Goal: Task Accomplishment & Management: Manage account settings

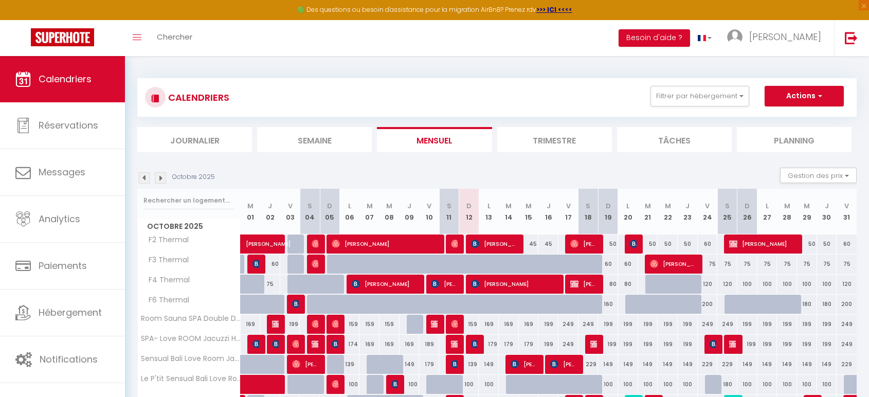
select select
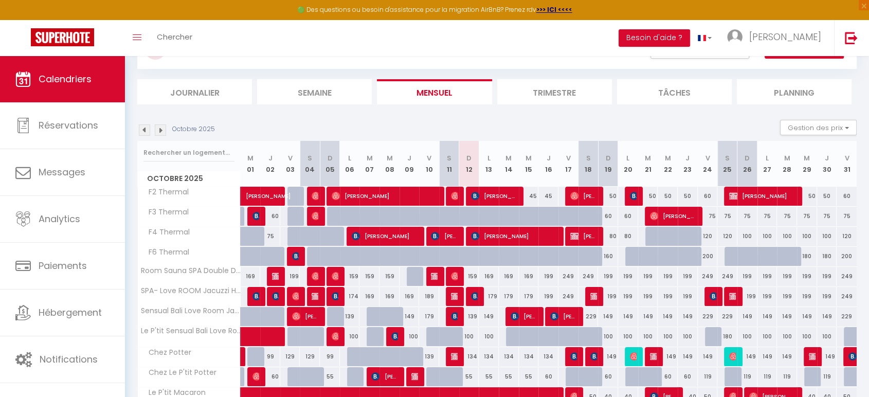
scroll to position [48, 0]
click at [473, 299] on span "[PERSON_NAME]" at bounding box center [474, 296] width 7 height 20
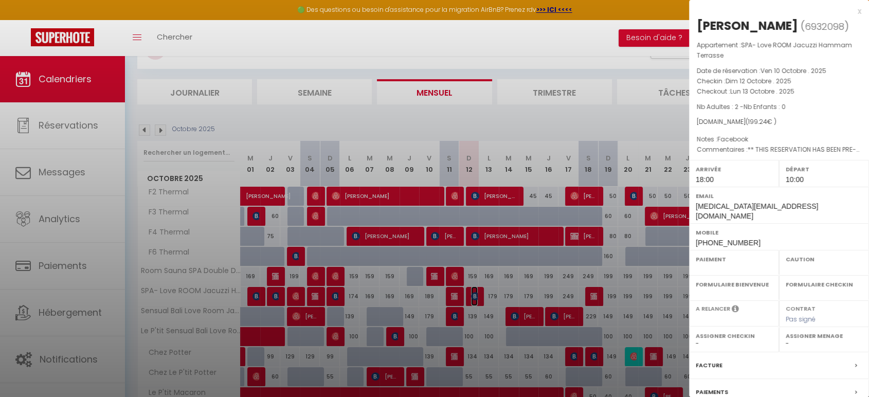
select select "OK"
select select "1"
select select "0"
select select "1"
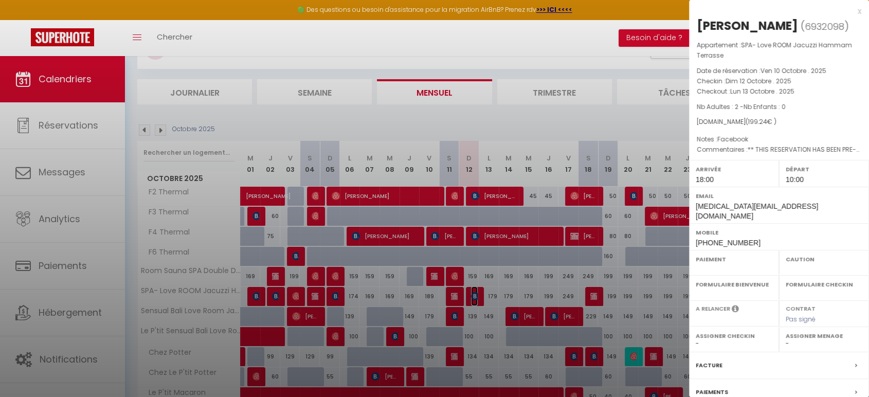
select select
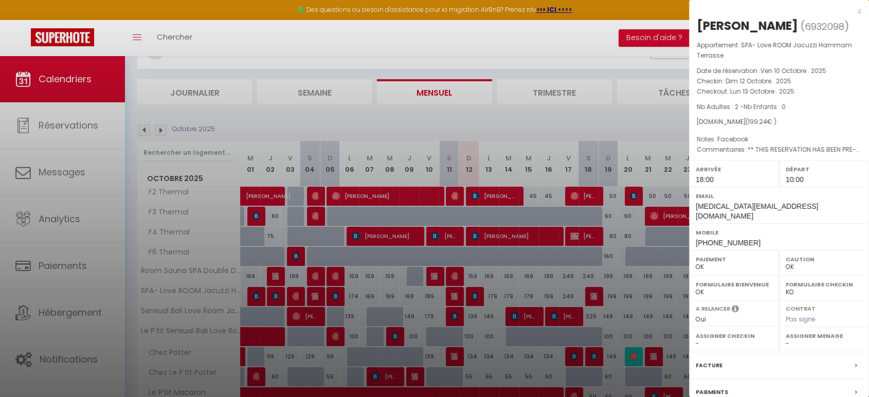
click at [473, 299] on div at bounding box center [434, 198] width 869 height 397
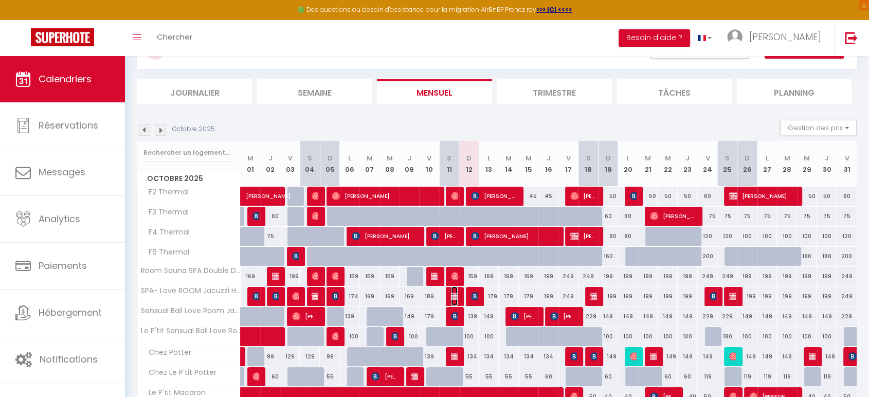
click at [455, 294] on img at bounding box center [455, 296] width 8 height 8
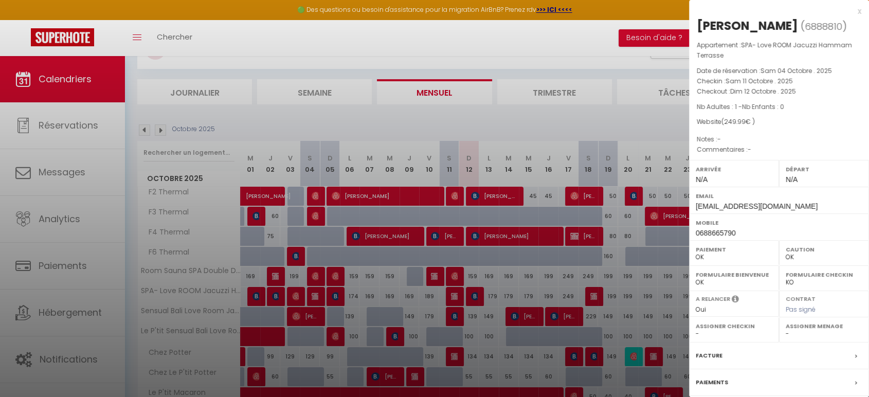
drag, startPoint x: 429, startPoint y: 114, endPoint x: 454, endPoint y: 171, distance: 62.4
click at [430, 114] on div at bounding box center [434, 198] width 869 height 397
